Goal: Communication & Community: Connect with others

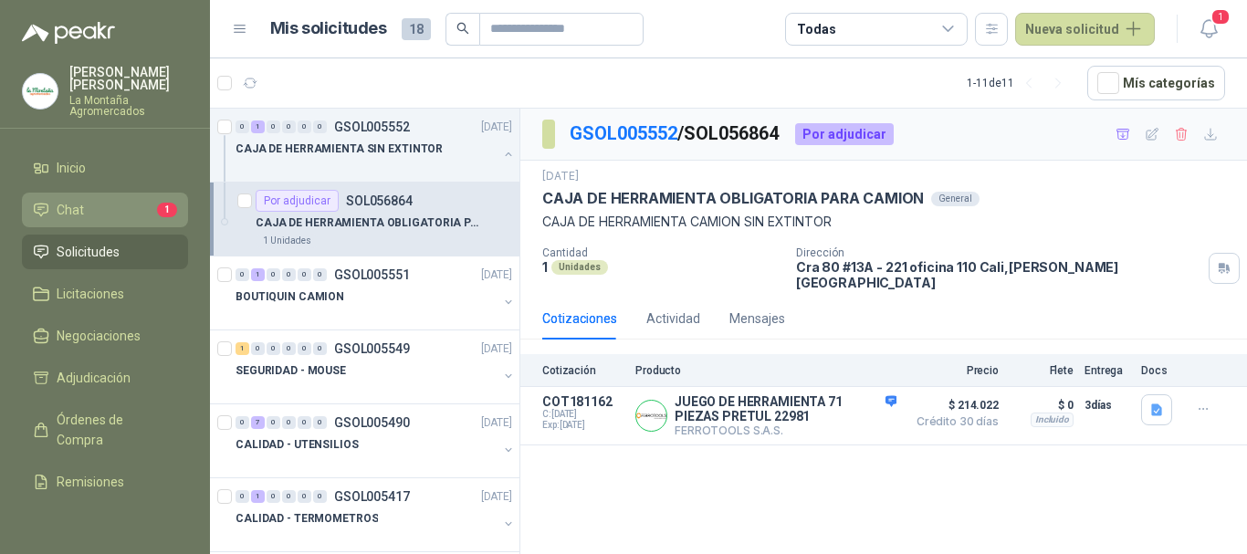
click at [77, 214] on span "Chat" at bounding box center [70, 210] width 27 height 20
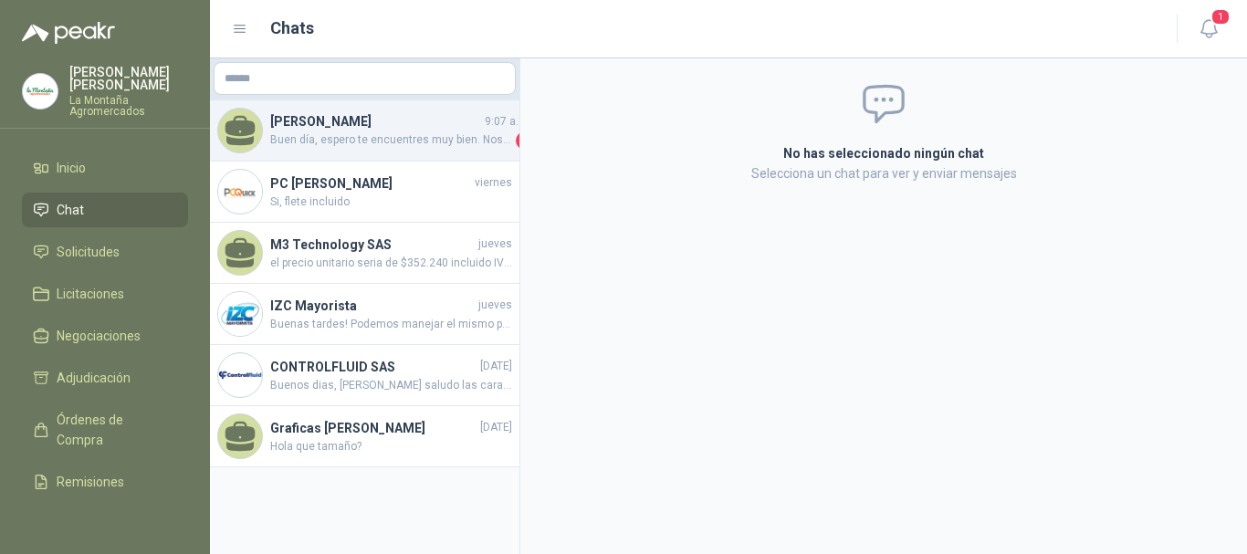
click at [409, 132] on h4 "[PERSON_NAME]" at bounding box center [375, 121] width 211 height 20
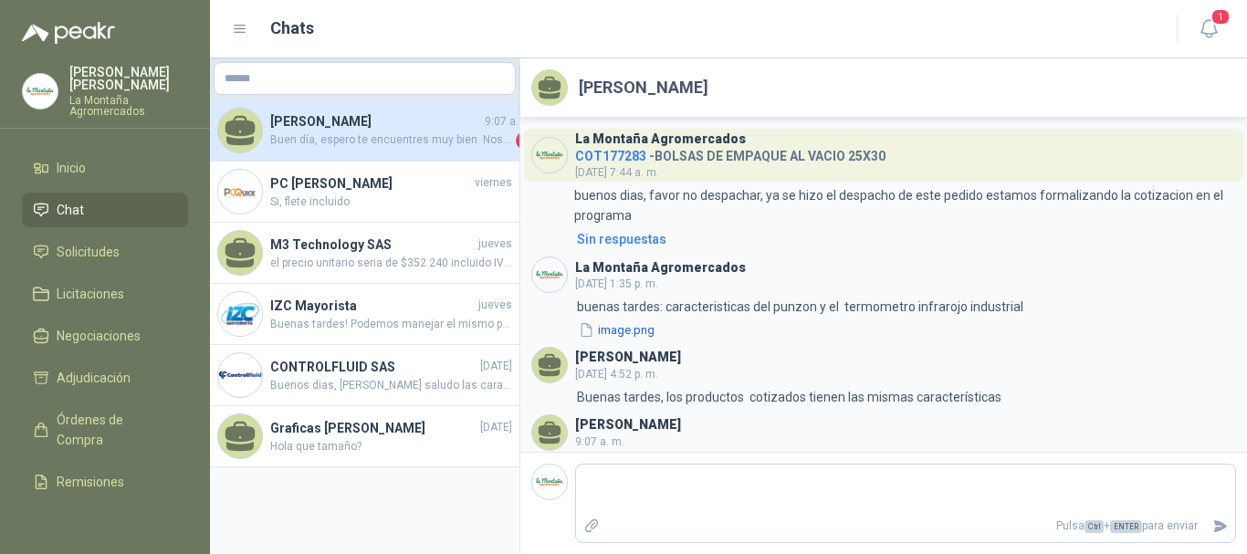
scroll to position [74, 0]
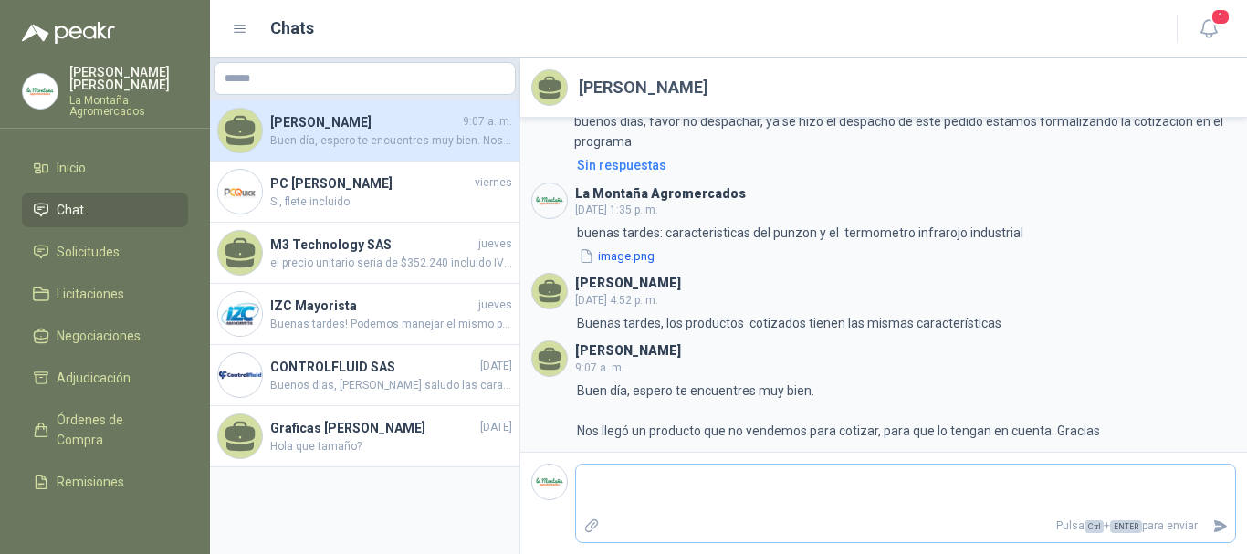
click at [650, 484] on textarea at bounding box center [905, 489] width 659 height 42
click at [79, 164] on span "Inicio" at bounding box center [71, 168] width 29 height 20
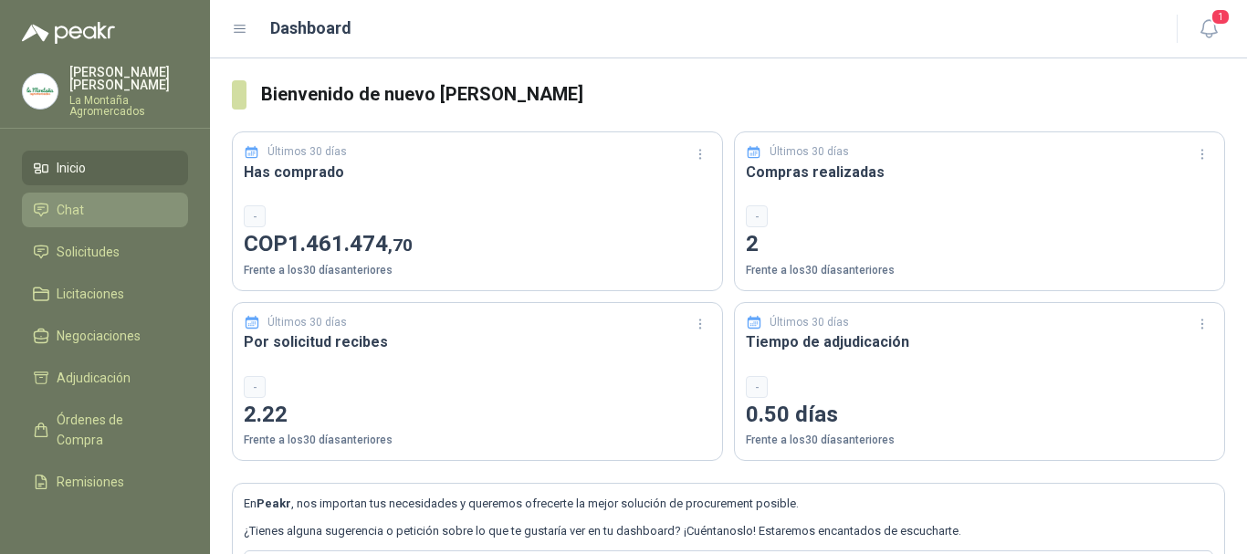
click at [78, 214] on span "Chat" at bounding box center [70, 210] width 27 height 20
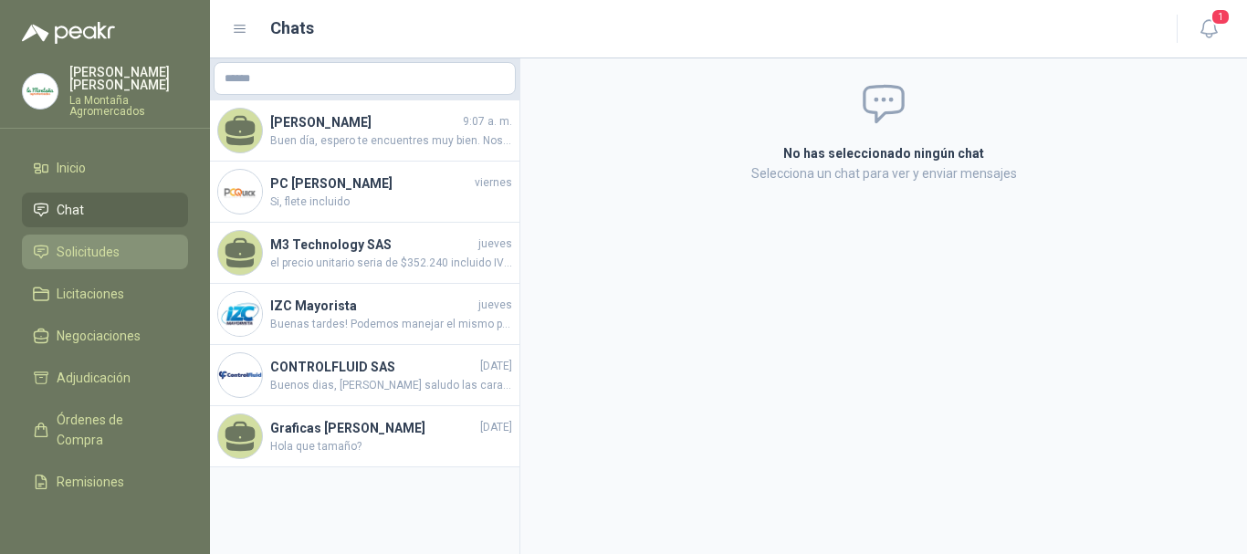
click at [90, 250] on span "Solicitudes" at bounding box center [88, 252] width 63 height 20
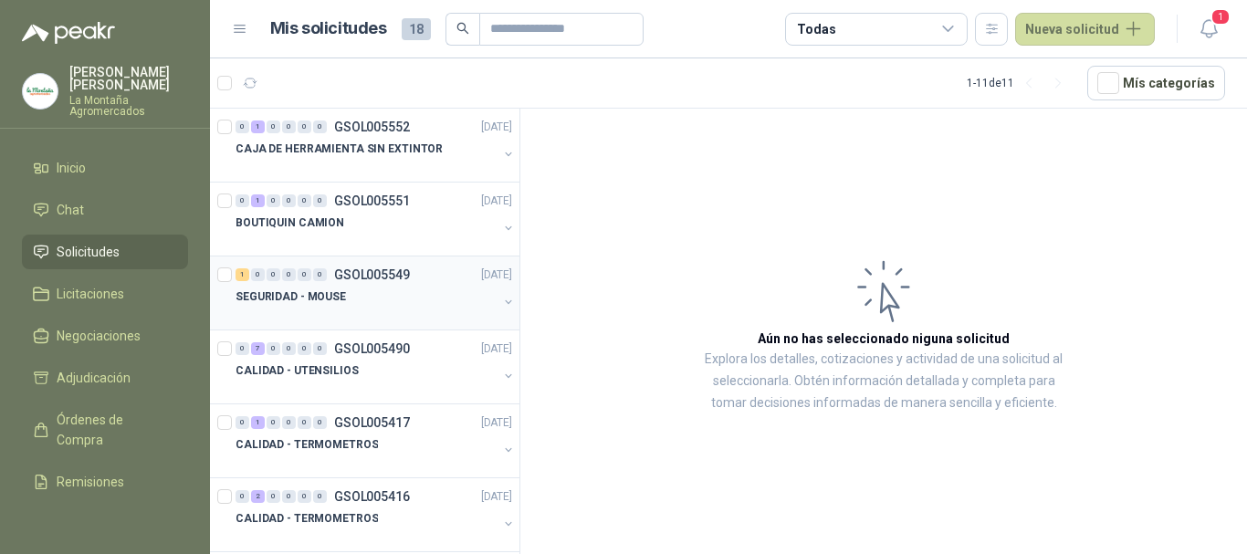
click at [404, 295] on div "SEGURIDAD - MOUSE" at bounding box center [367, 297] width 262 height 22
